Goal: Task Accomplishment & Management: Use online tool/utility

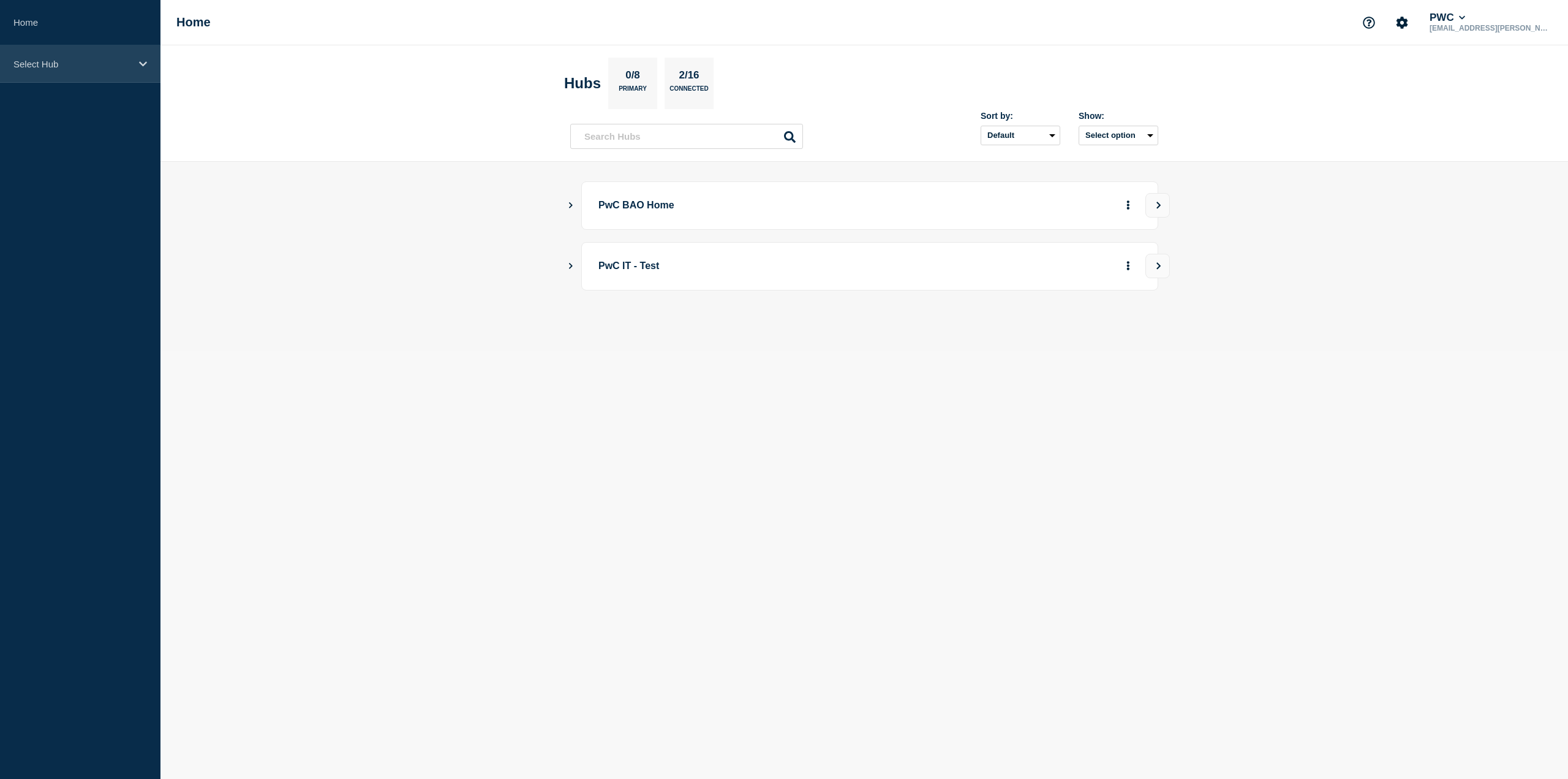
click at [72, 62] on p "Select Hub" at bounding box center [72, 64] width 117 height 10
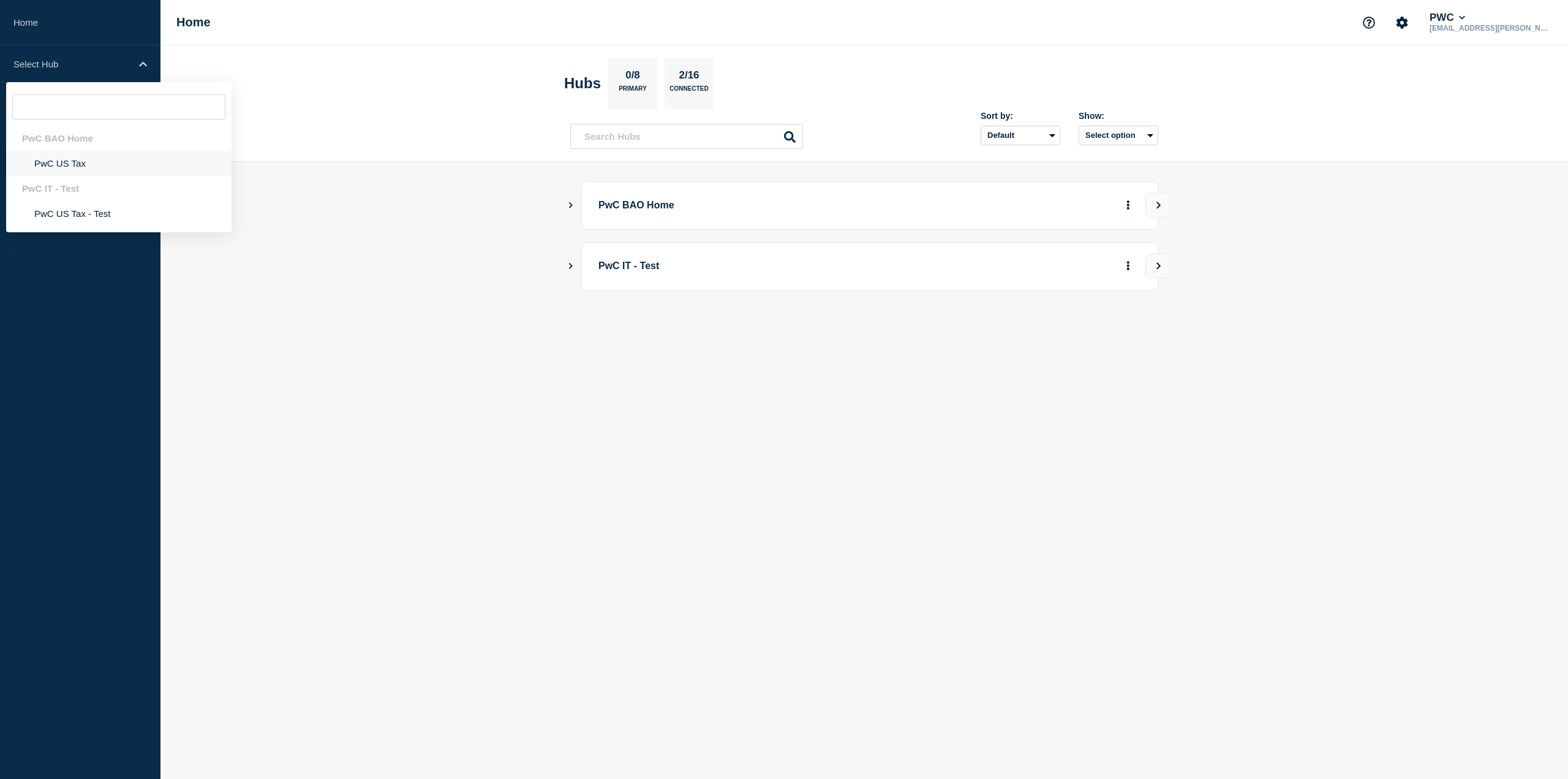
click at [80, 166] on li "PwC US Tax" at bounding box center [119, 163] width 225 height 25
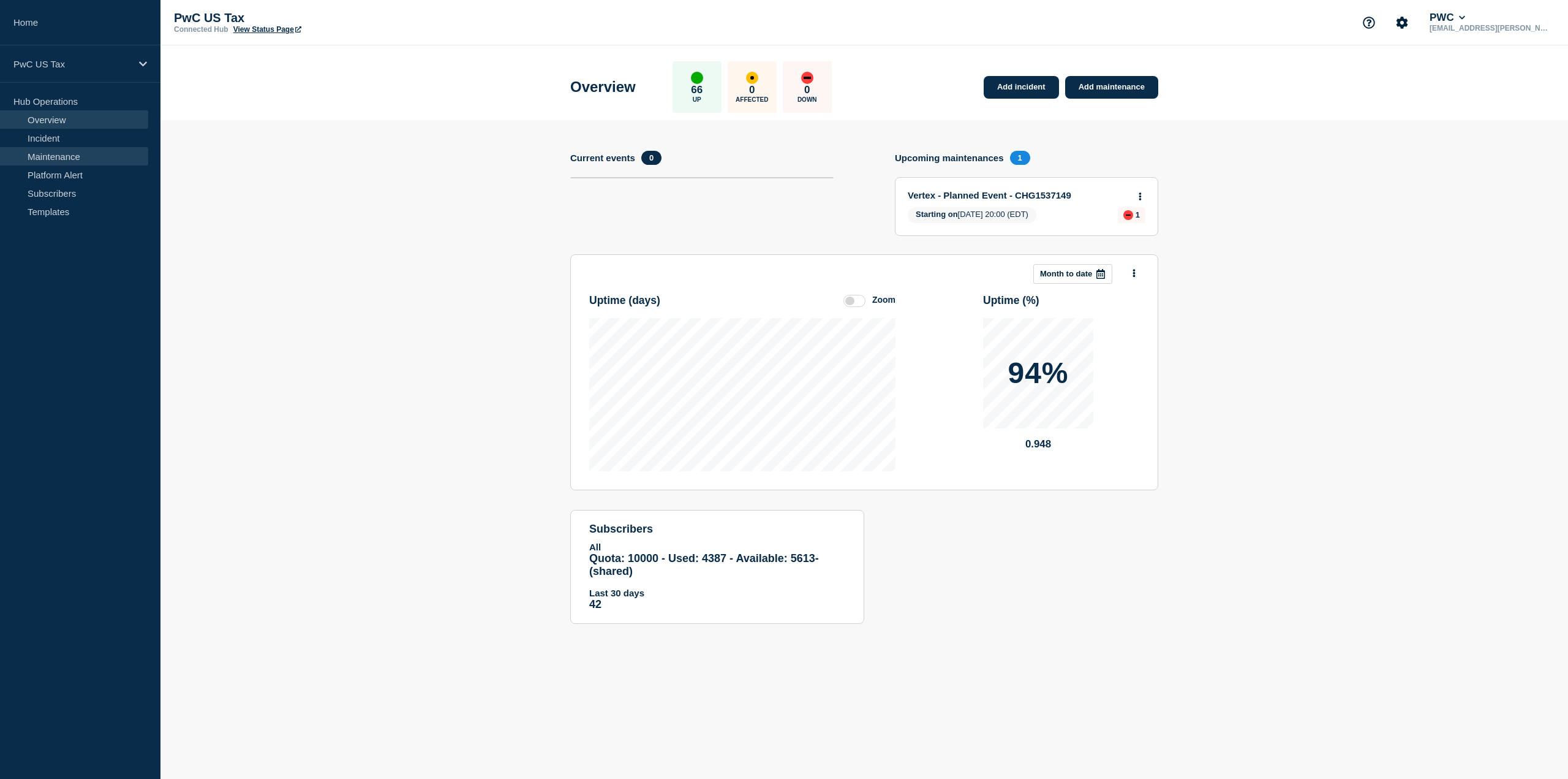
click at [45, 151] on link "Maintenance" at bounding box center [74, 156] width 148 height 18
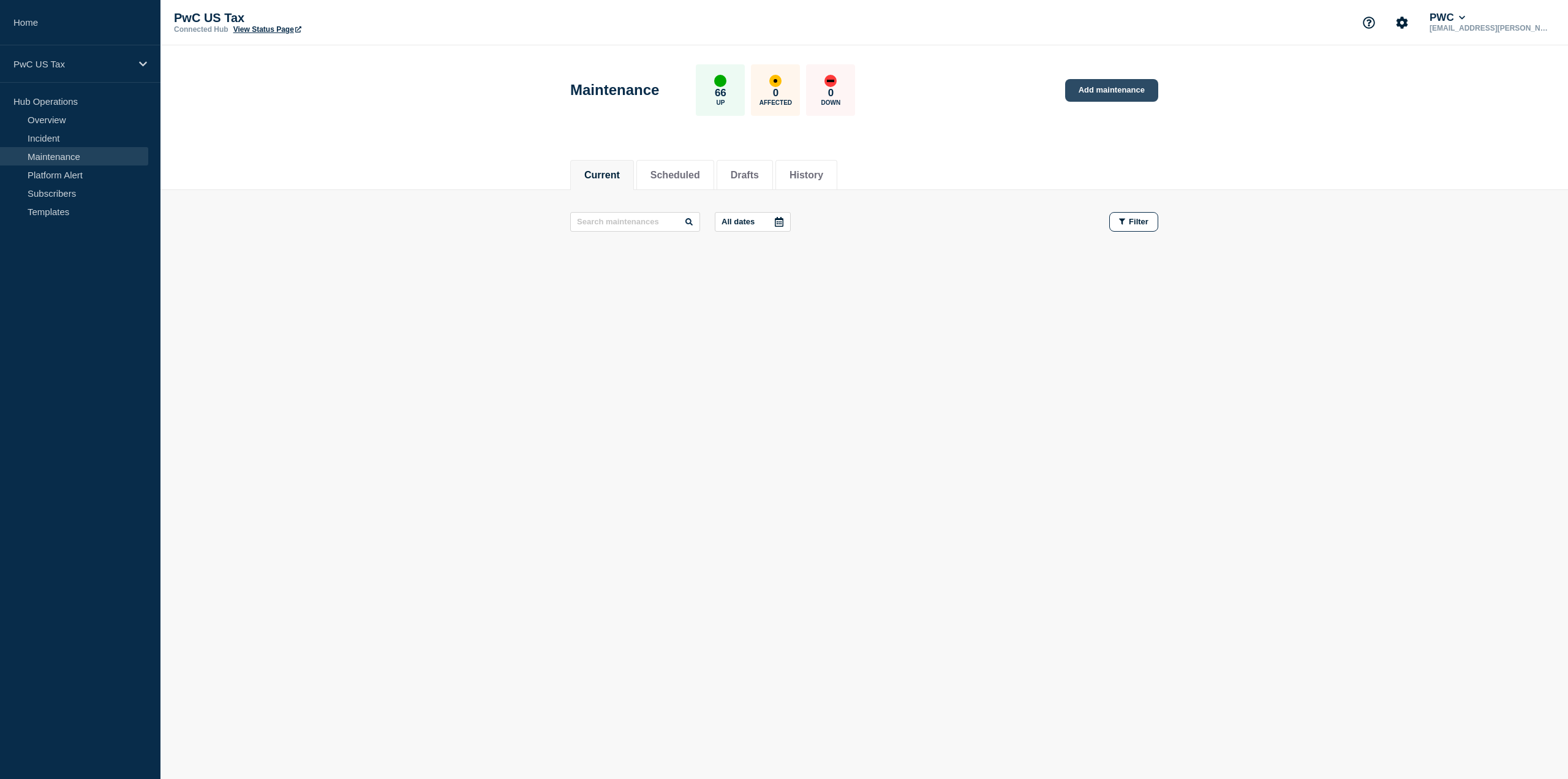
click at [1135, 96] on link "Add maintenance" at bounding box center [1112, 90] width 93 height 23
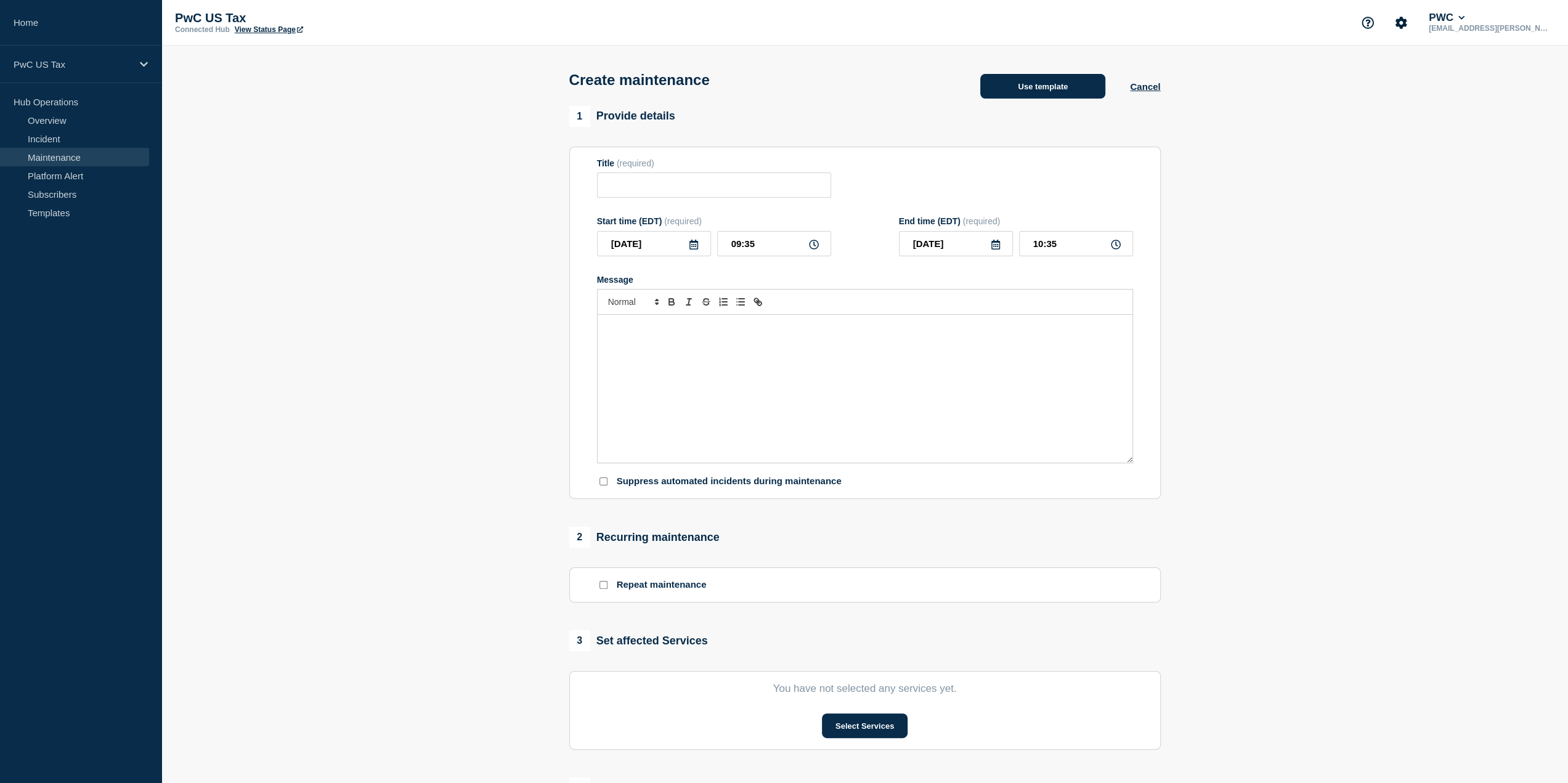
click at [1085, 92] on button "Use template" at bounding box center [1043, 86] width 125 height 25
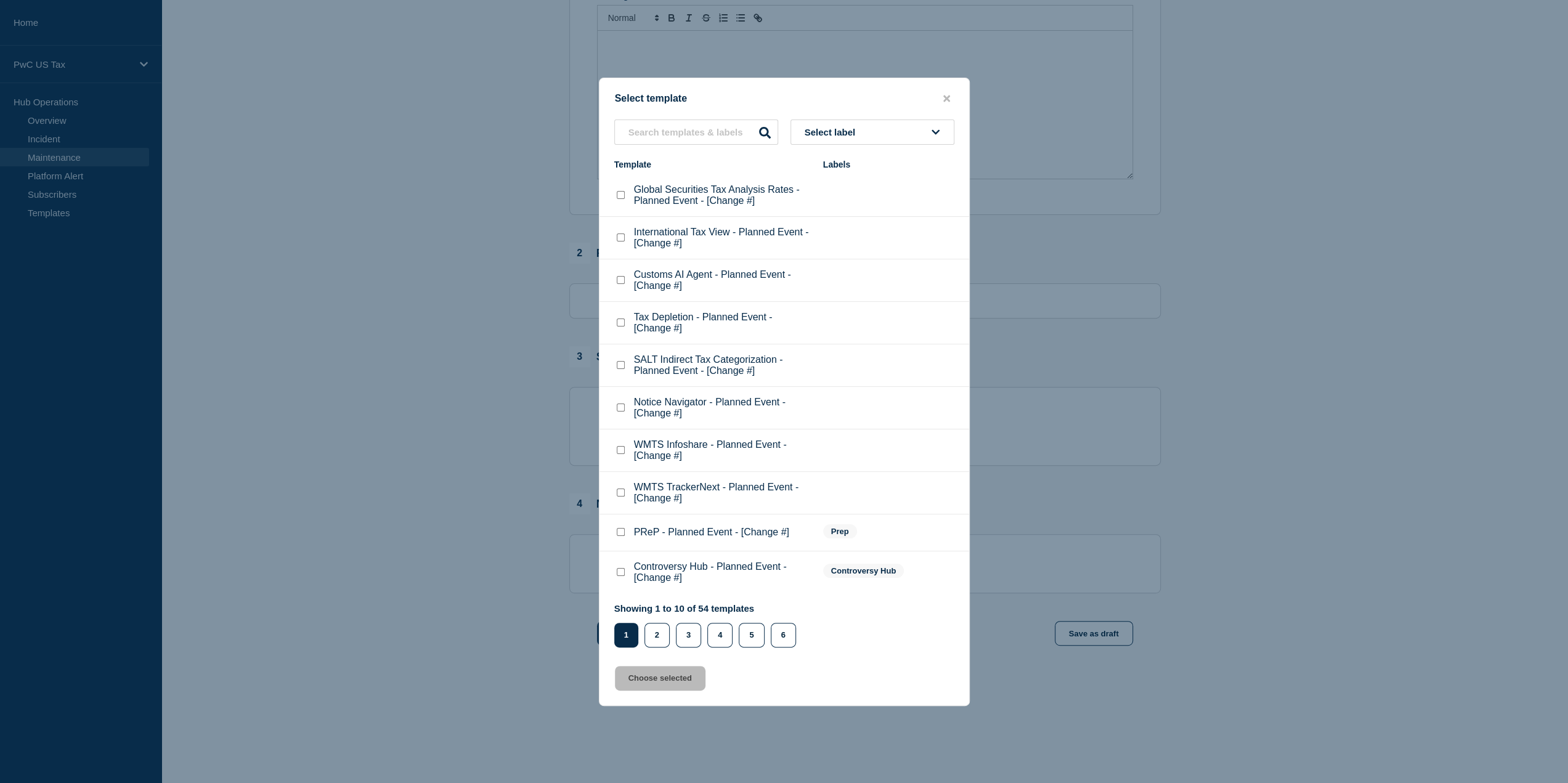
scroll to position [290, 0]
click at [903, 122] on button "Select label" at bounding box center [872, 132] width 164 height 25
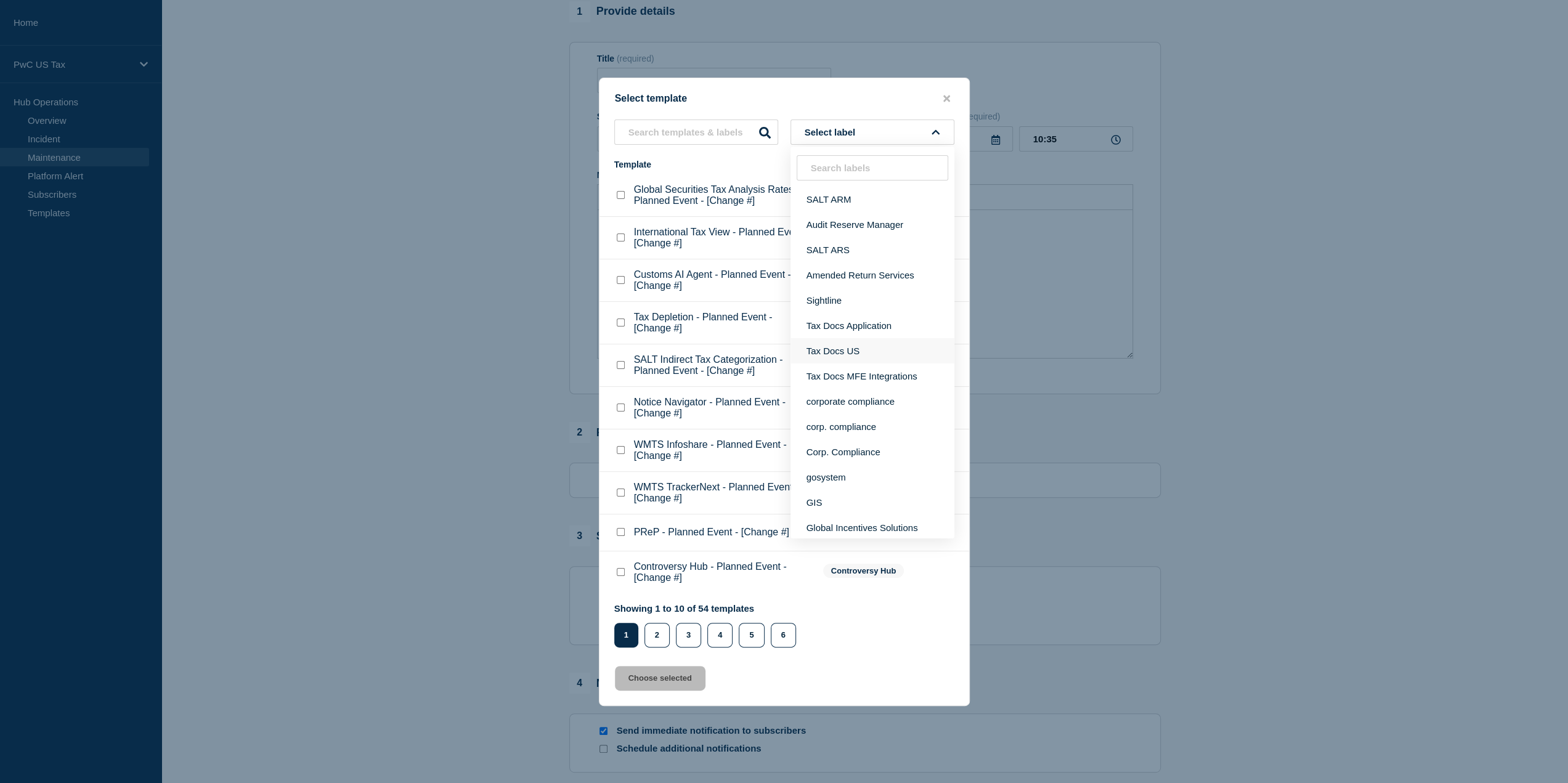
scroll to position [62, 0]
click at [830, 338] on button "corporate compliance" at bounding box center [872, 340] width 164 height 25
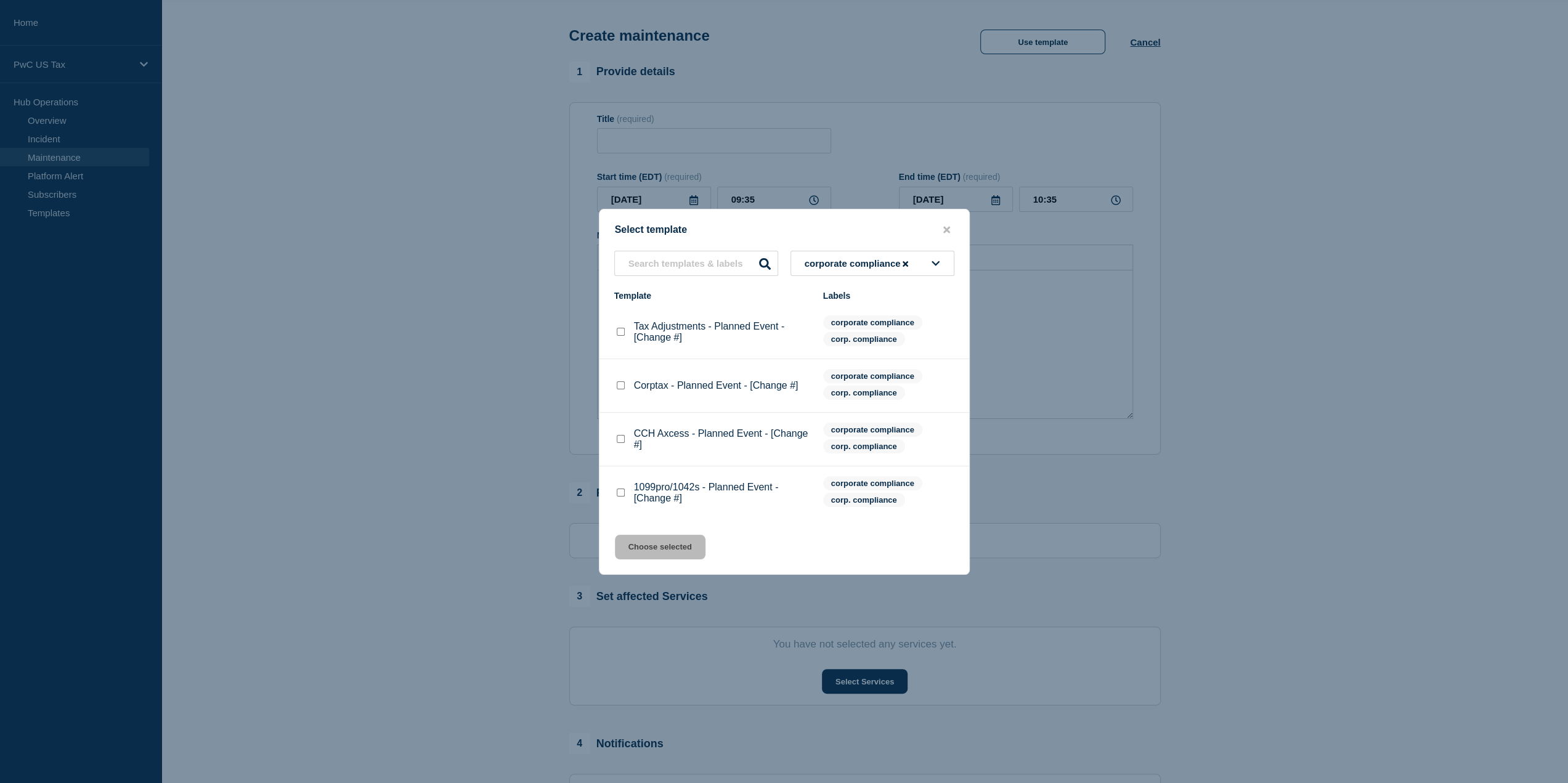
scroll to position [43, 0]
click at [616, 380] on div at bounding box center [620, 385] width 12 height 12
click at [622, 387] on checkbox"] "Corptax - Planned Event - [Change #] checkbox" at bounding box center [620, 385] width 8 height 8
checkbox checkbox"] "true"
click at [686, 546] on button "Choose selected" at bounding box center [660, 547] width 91 height 25
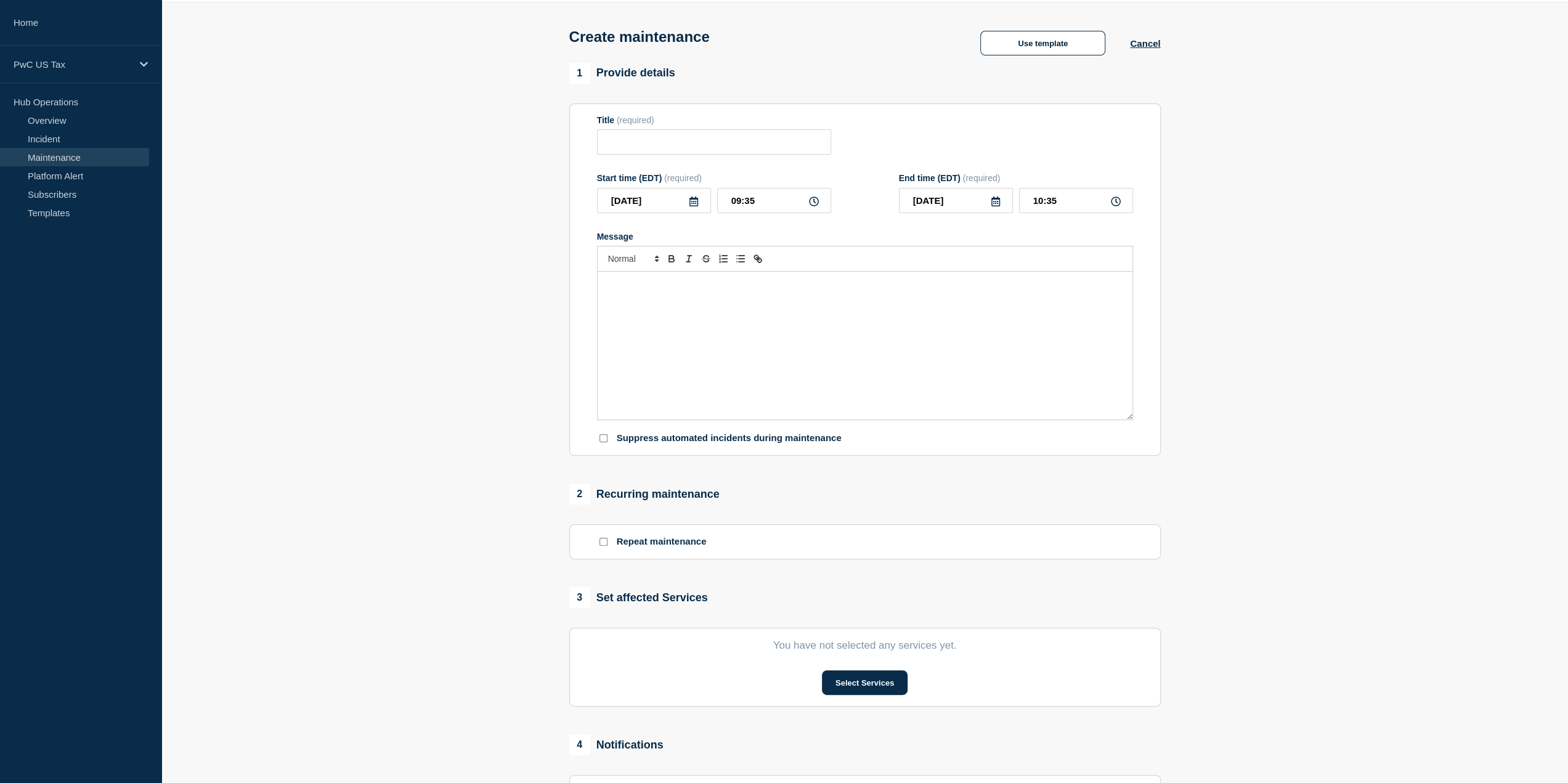
type input "Corptax - Planned Event - [Change #]"
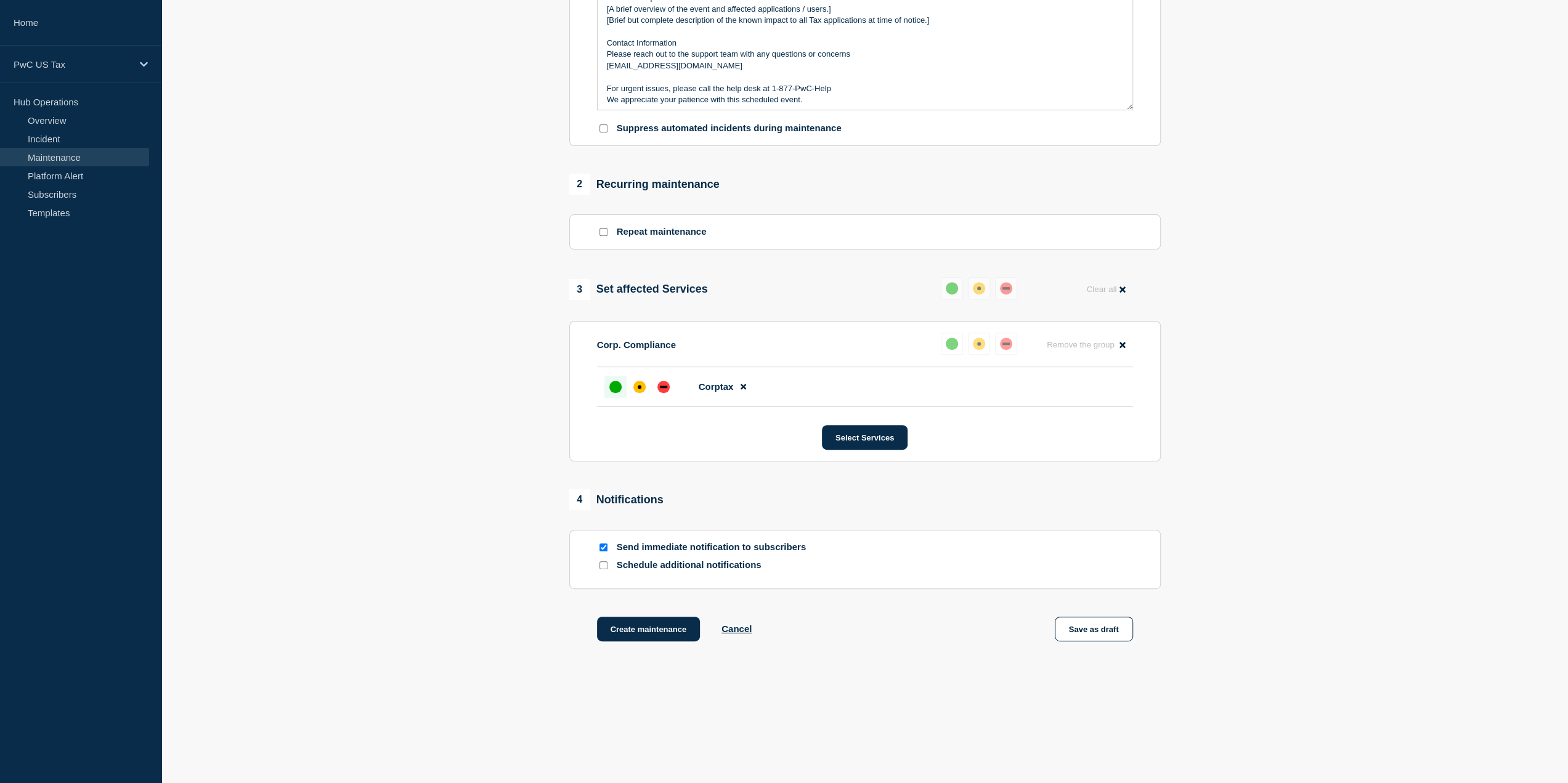
scroll to position [354, 0]
click at [745, 633] on button "Cancel" at bounding box center [736, 628] width 30 height 10
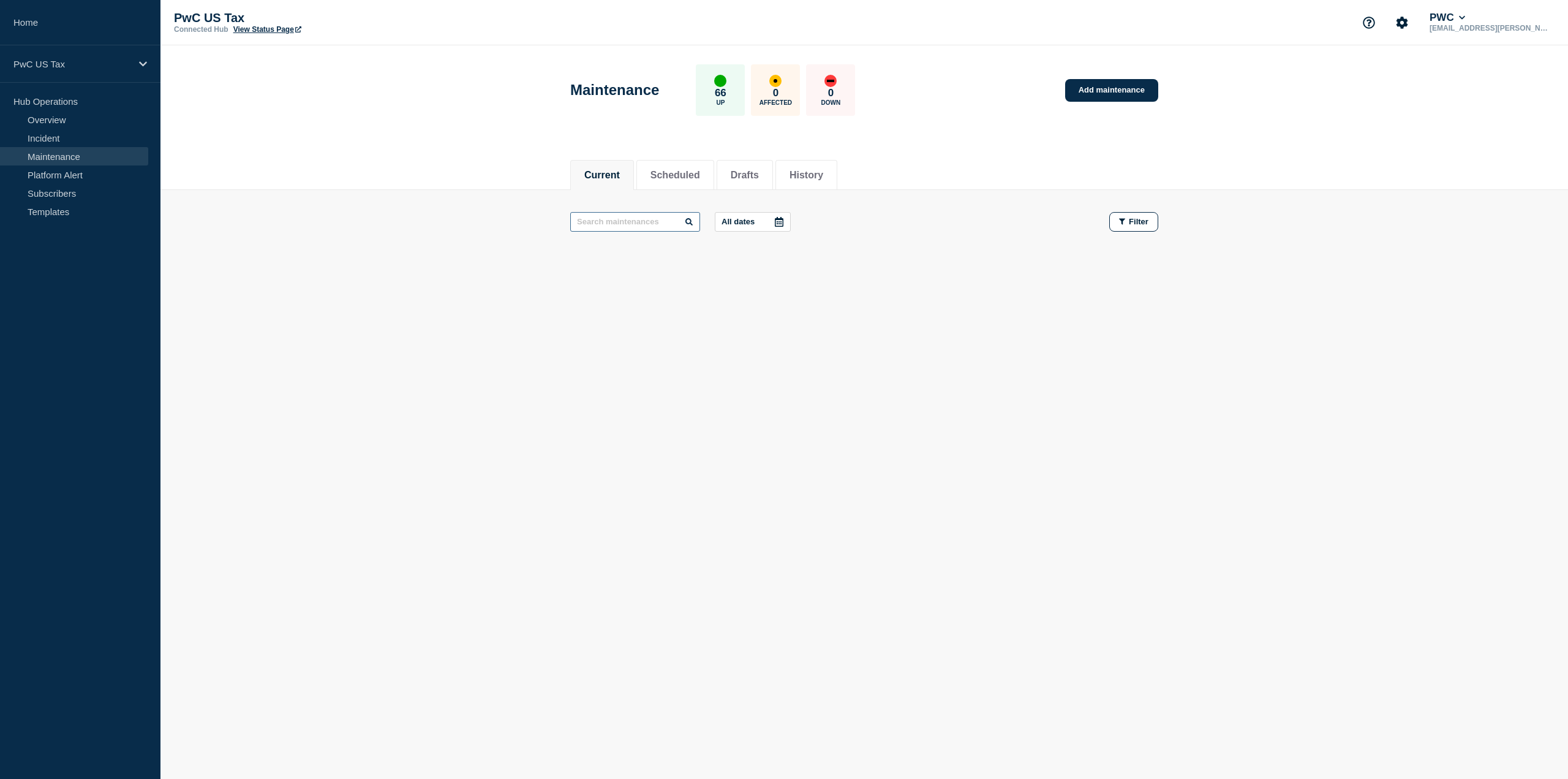
click at [622, 219] on input "text" at bounding box center [634, 222] width 130 height 20
type input "Ta"
click at [1125, 89] on link "Add maintenance" at bounding box center [1112, 90] width 93 height 23
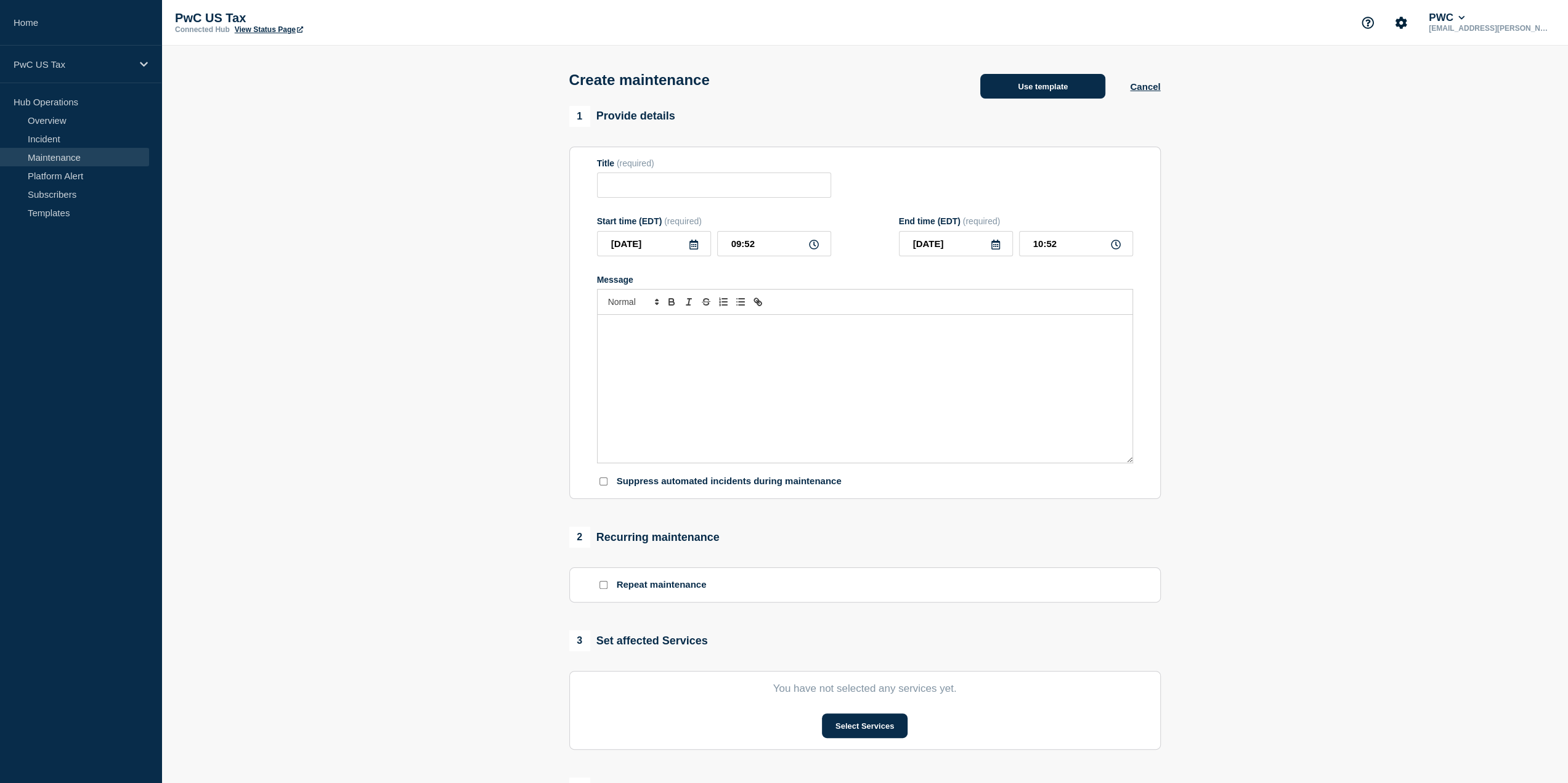
click at [1067, 88] on button "Use template" at bounding box center [1043, 86] width 125 height 25
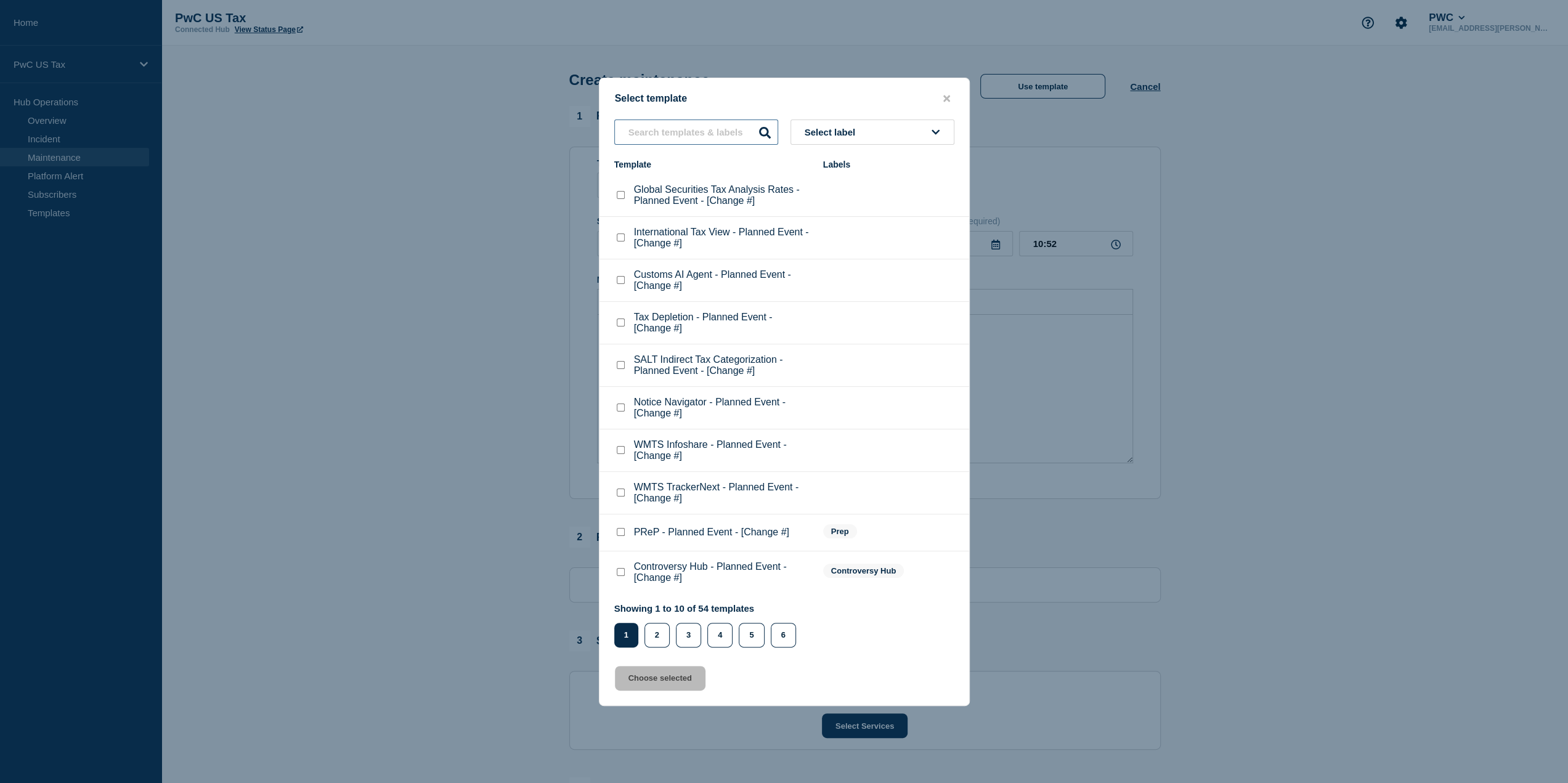
click at [706, 127] on input "text" at bounding box center [696, 132] width 164 height 25
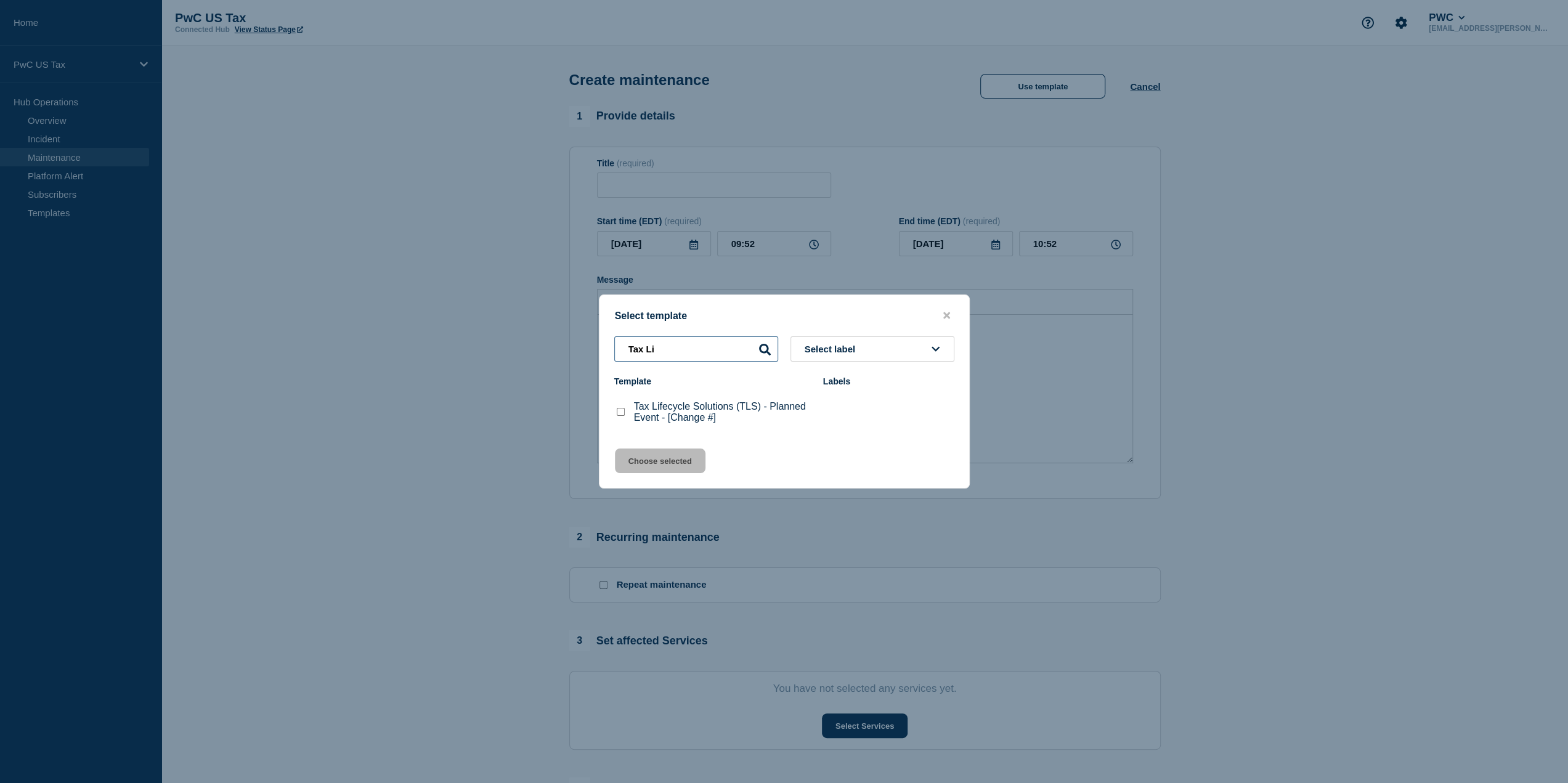
type input "Tax Li"
click at [622, 413] on checkbox"] "Tax Lifecycle Solutions (TLS) - Planned Event - [Change #] checkbox" at bounding box center [620, 411] width 8 height 8
checkbox checkbox"] "true"
click at [675, 463] on button "Choose selected" at bounding box center [660, 461] width 91 height 25
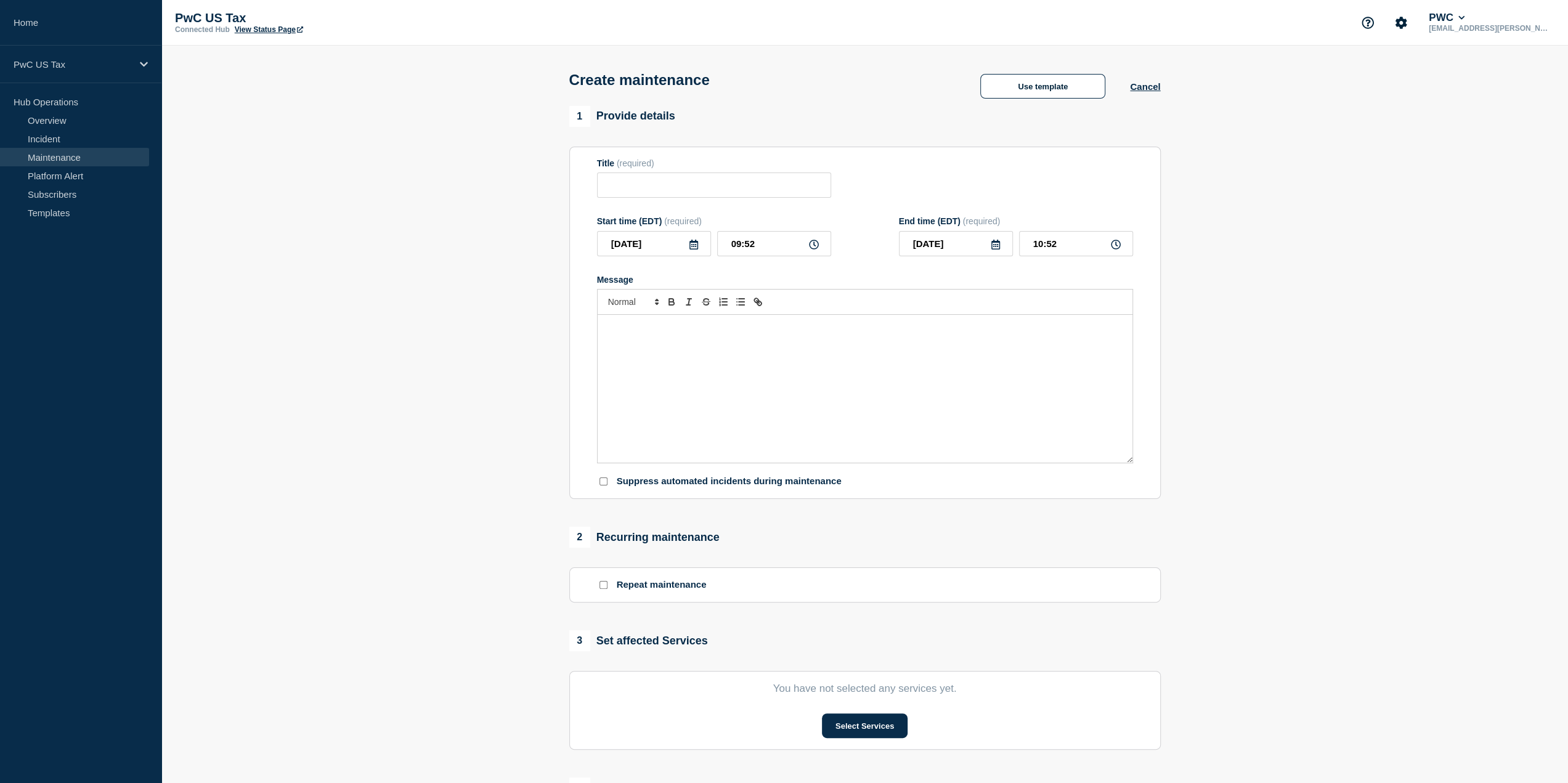
type input "Tax Lifecycle Solutions (TLS) - Planned Event - [Change #]"
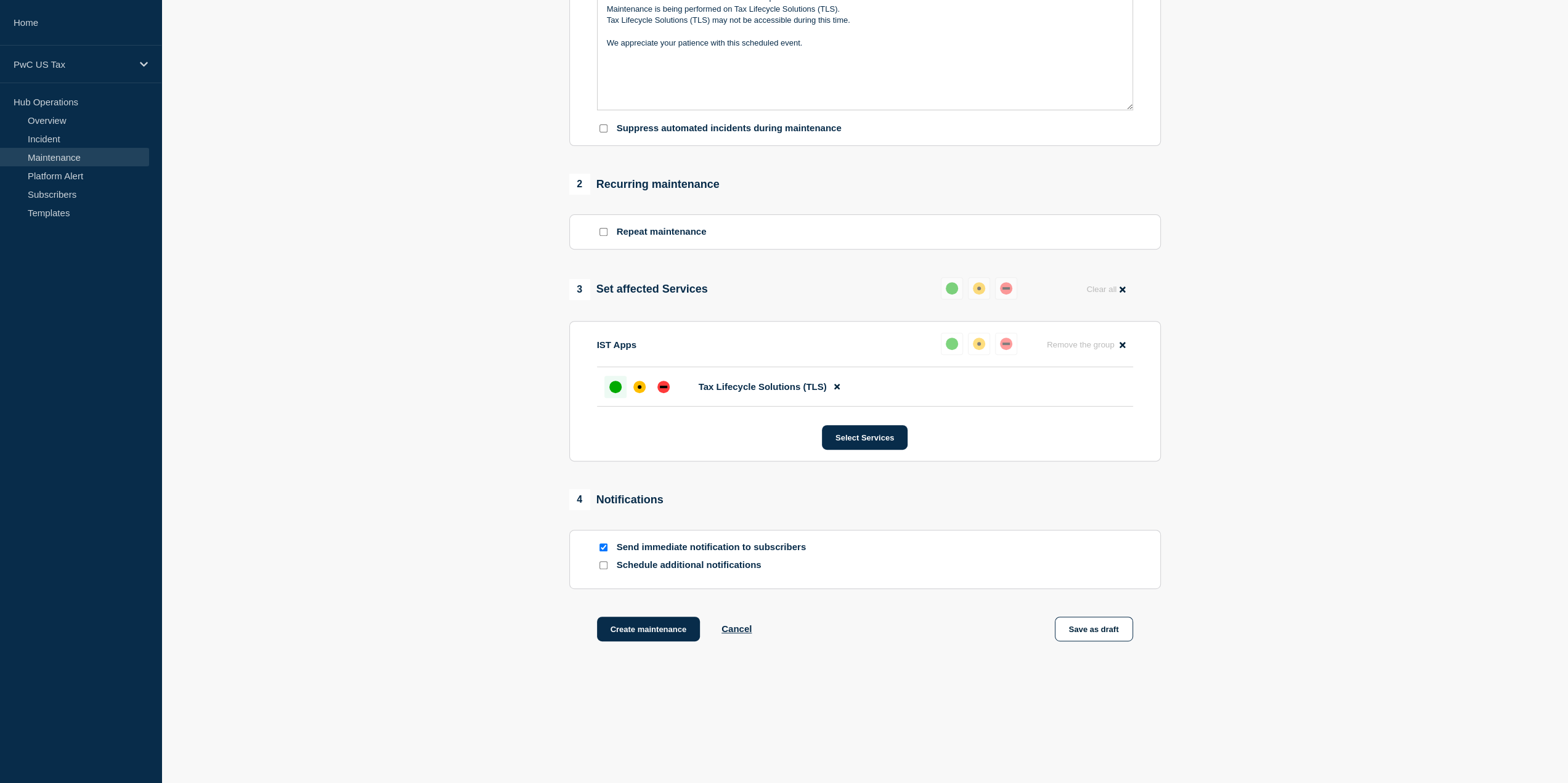
scroll to position [354, 0]
